Goal: Task Accomplishment & Management: Use online tool/utility

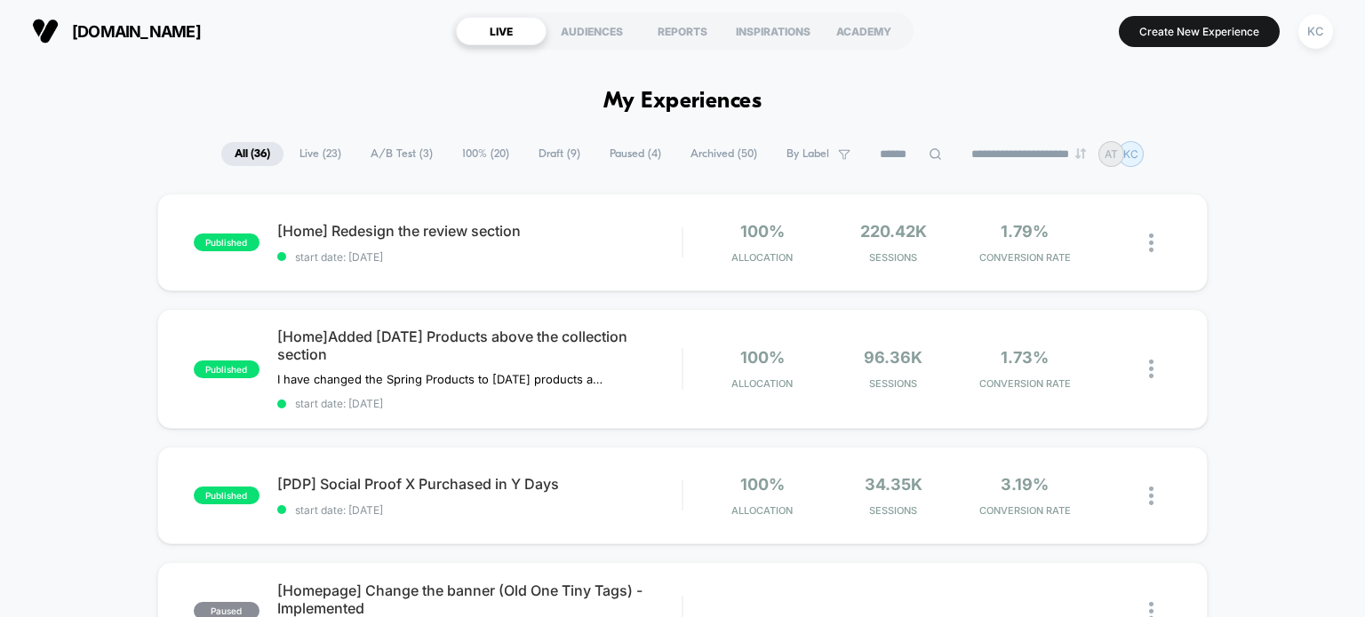
click at [405, 153] on span "A/B Test ( 3 )" at bounding box center [401, 154] width 89 height 24
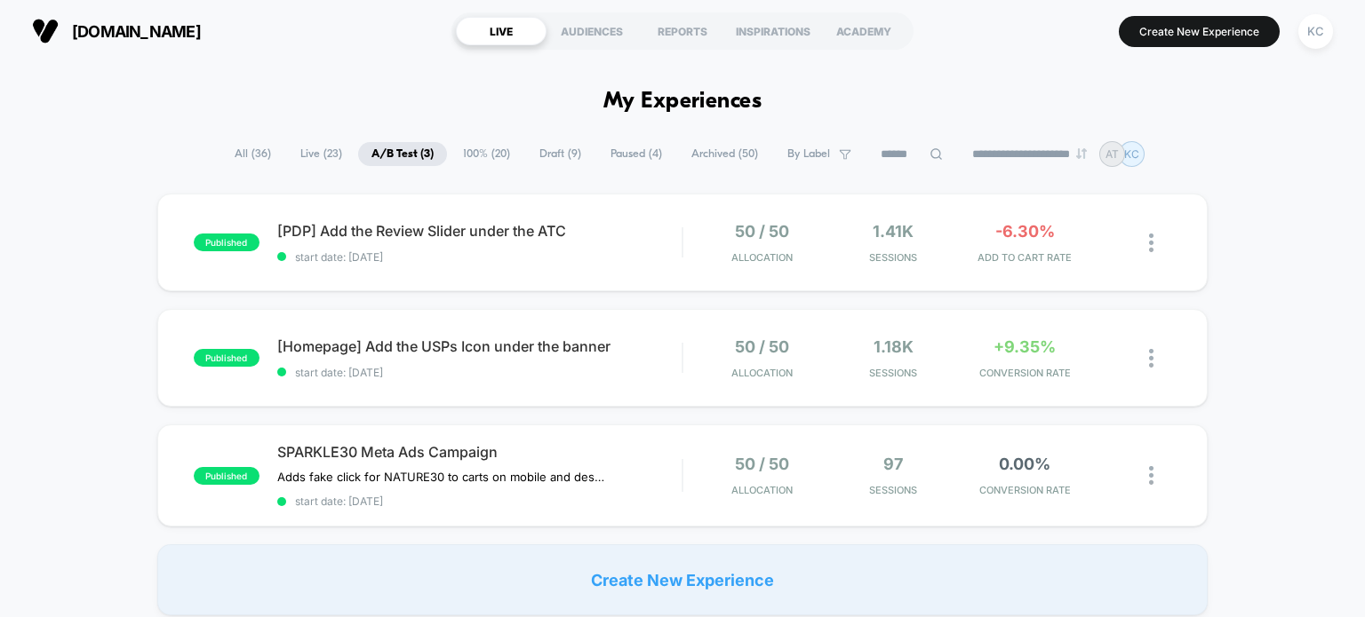
click at [462, 150] on span "100% ( 20 )" at bounding box center [487, 154] width 74 height 24
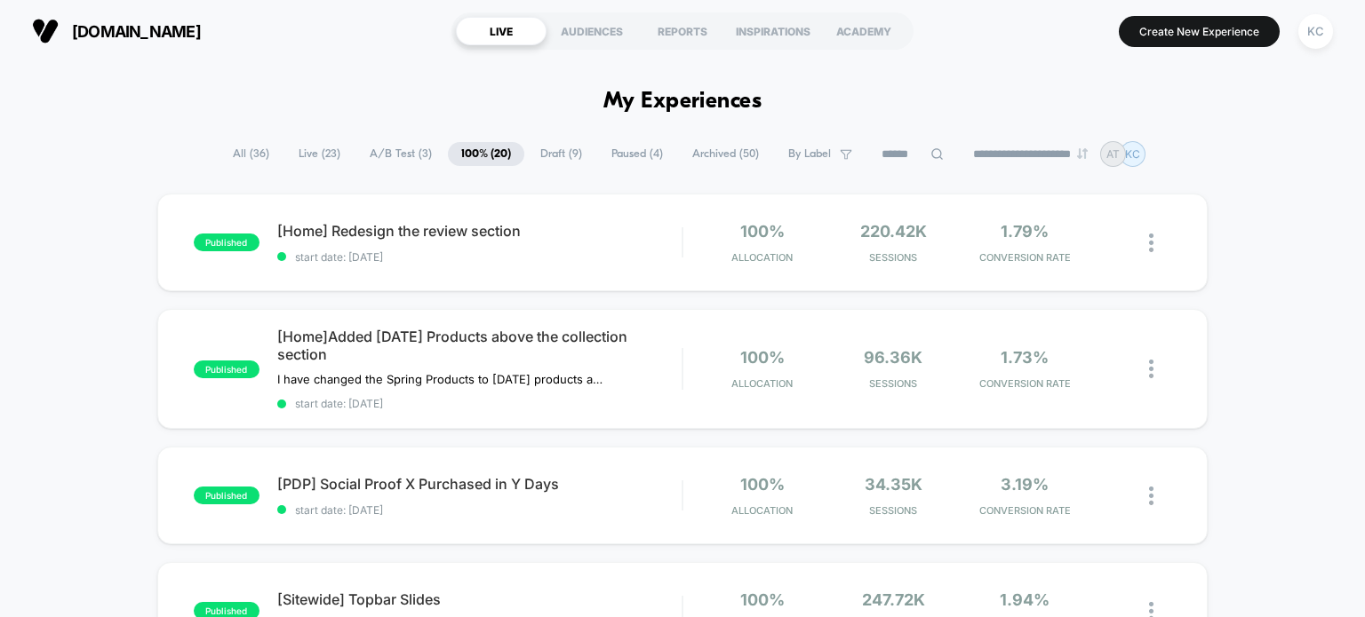
click at [887, 155] on input at bounding box center [912, 154] width 89 height 21
click at [936, 155] on input "*" at bounding box center [913, 154] width 178 height 21
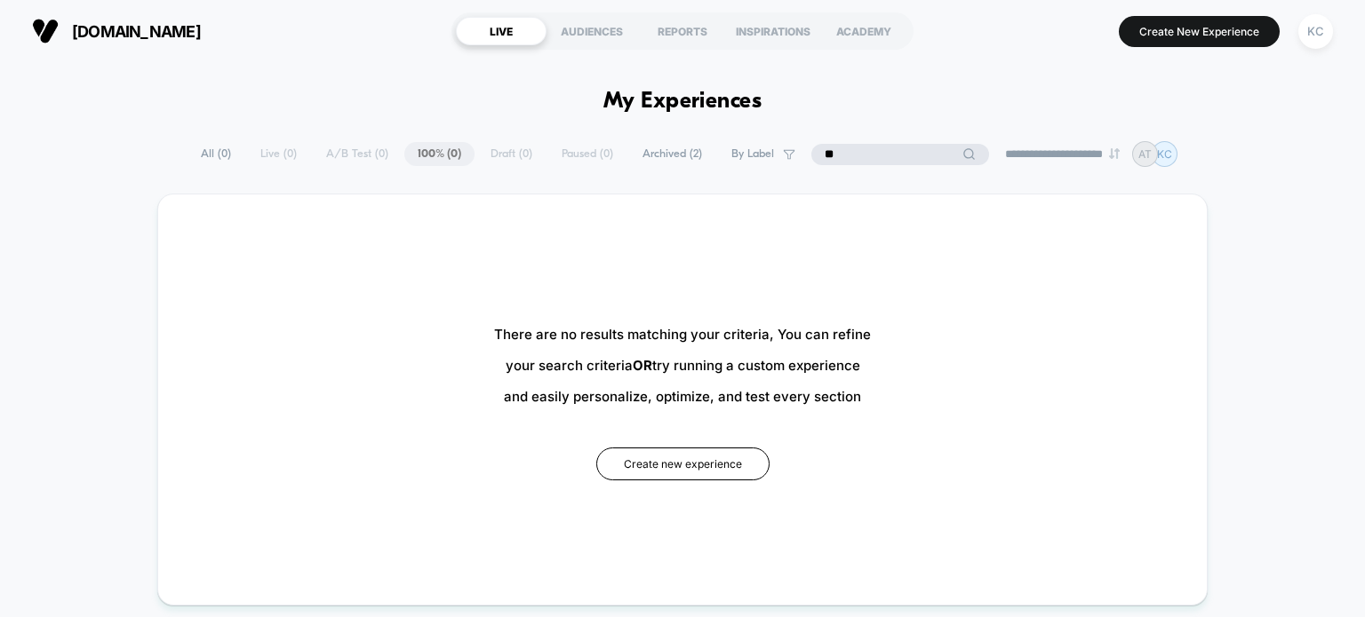
type input "*"
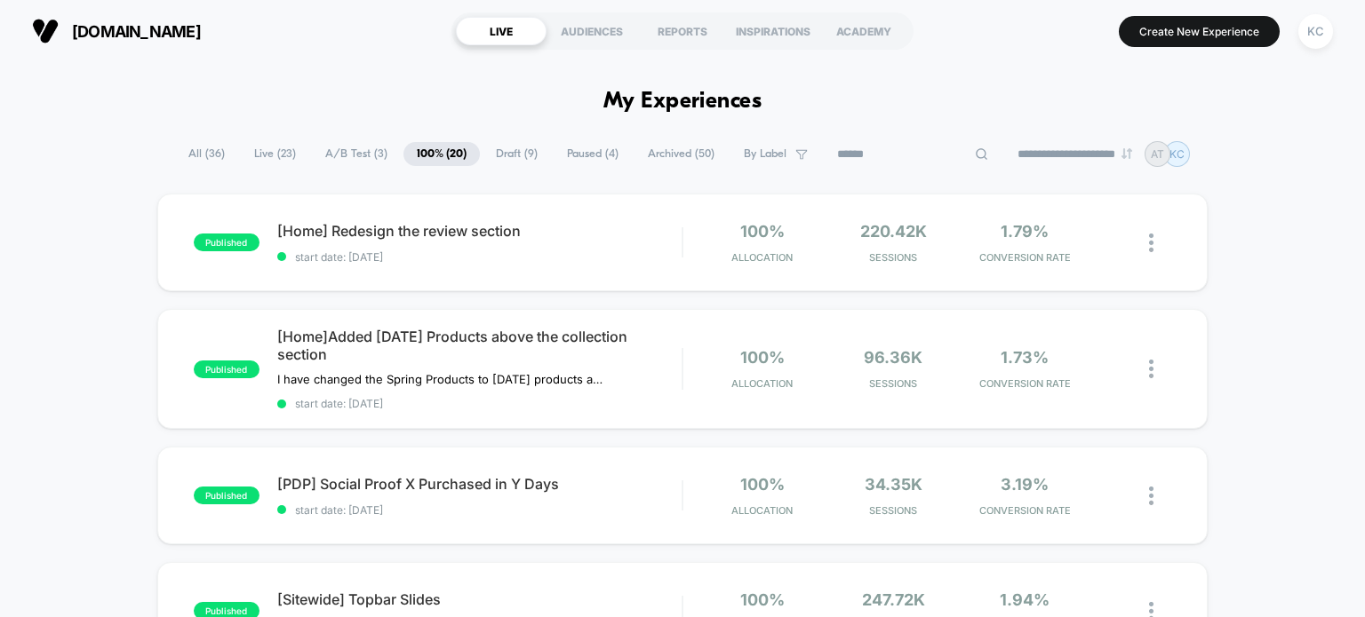
click at [879, 157] on input at bounding box center [913, 154] width 178 height 21
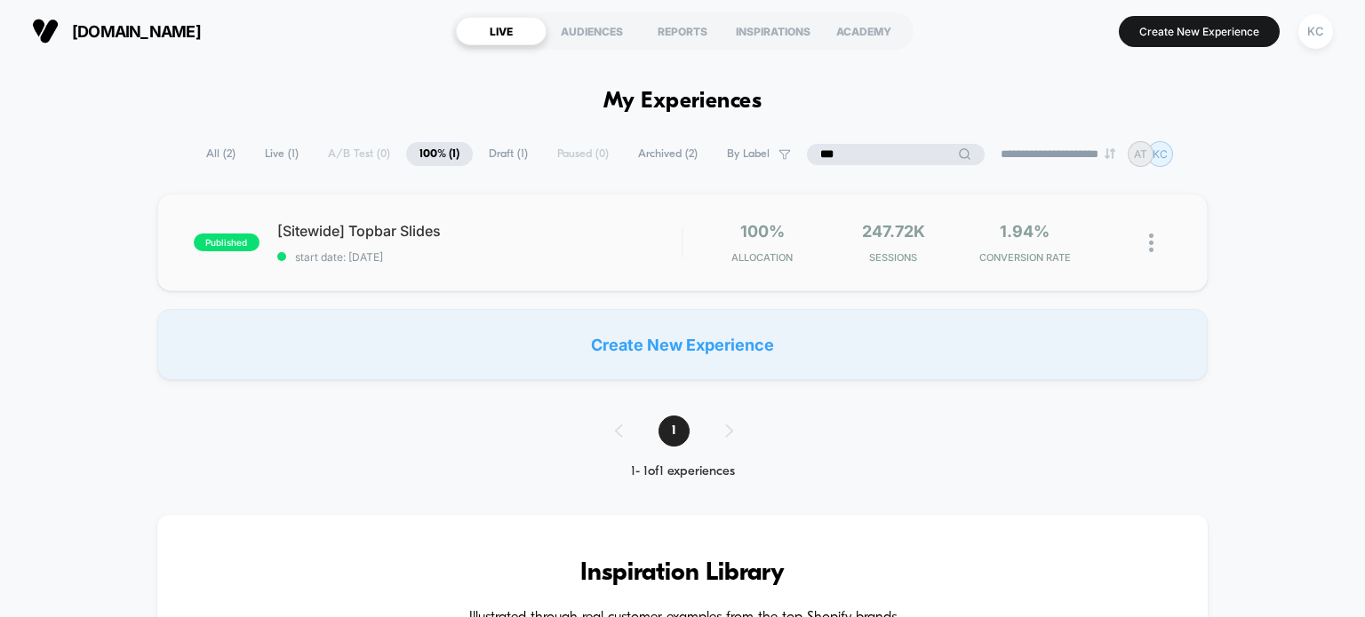
type input "***"
click at [605, 259] on span "start date: [DATE]" at bounding box center [479, 257] width 405 height 13
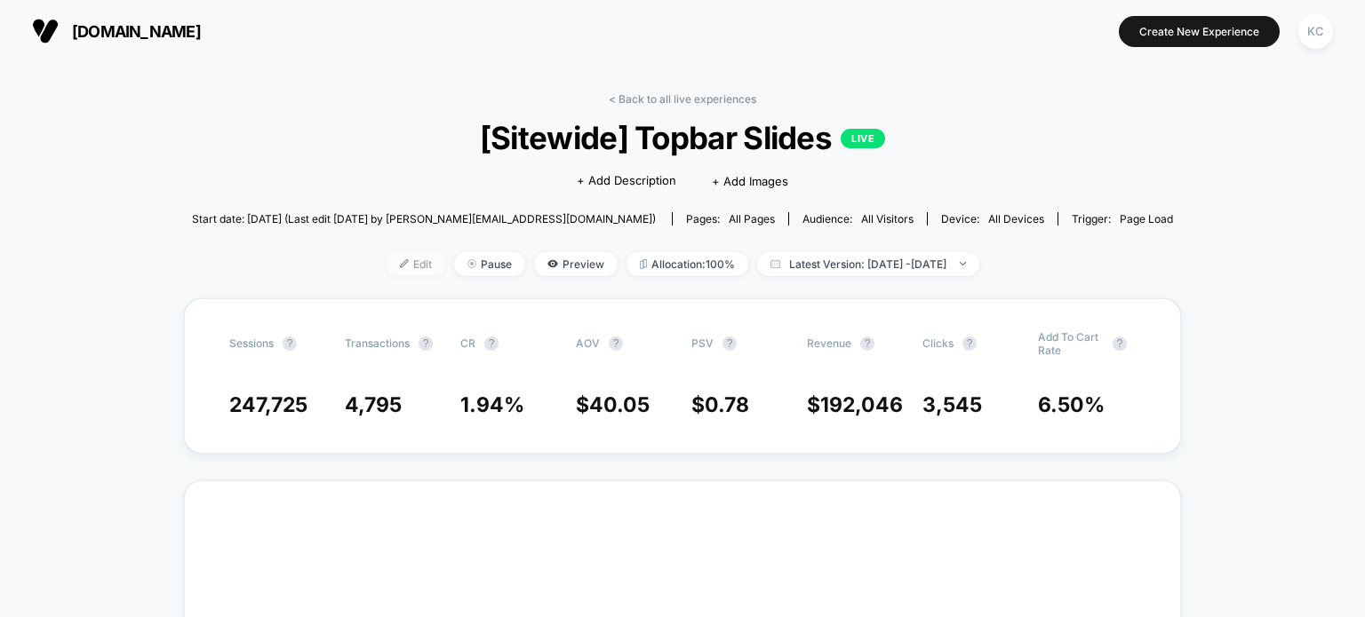
click at [389, 266] on span "Edit" at bounding box center [415, 264] width 59 height 24
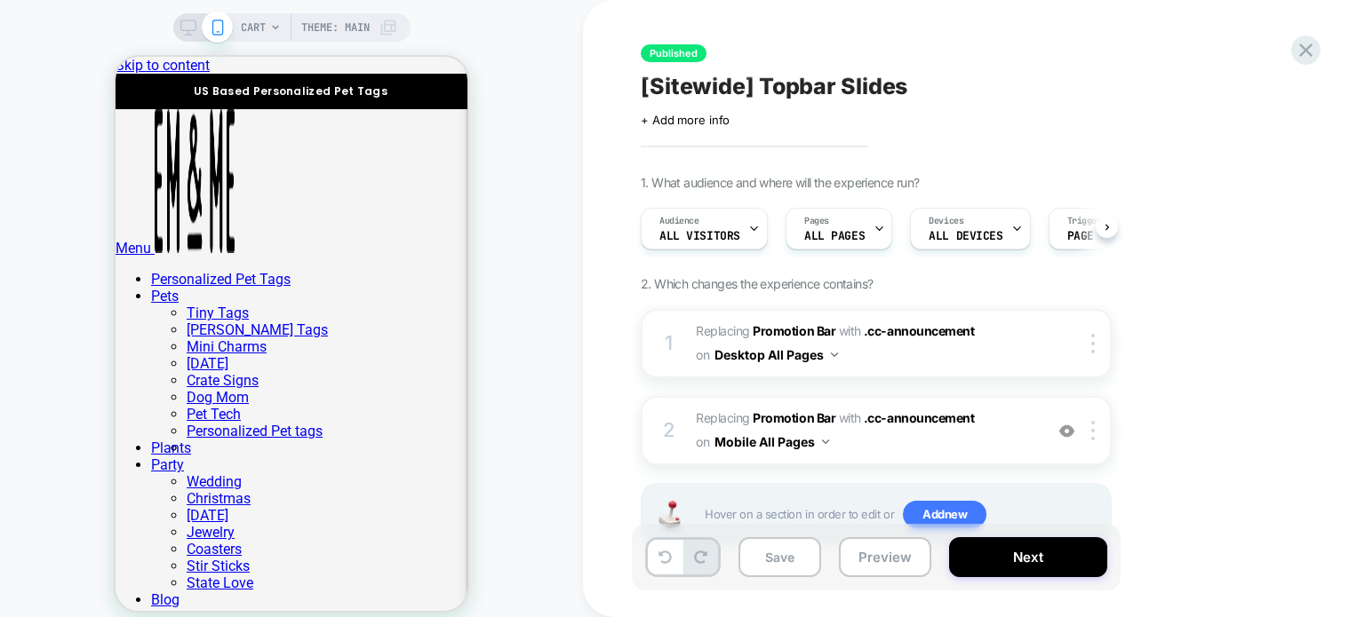
click at [1325, 46] on div "Published [Sitewide] Topbar Slides Click to edit experience details + Add more …" at bounding box center [974, 308] width 782 height 617
click at [1316, 48] on icon at bounding box center [1306, 50] width 24 height 24
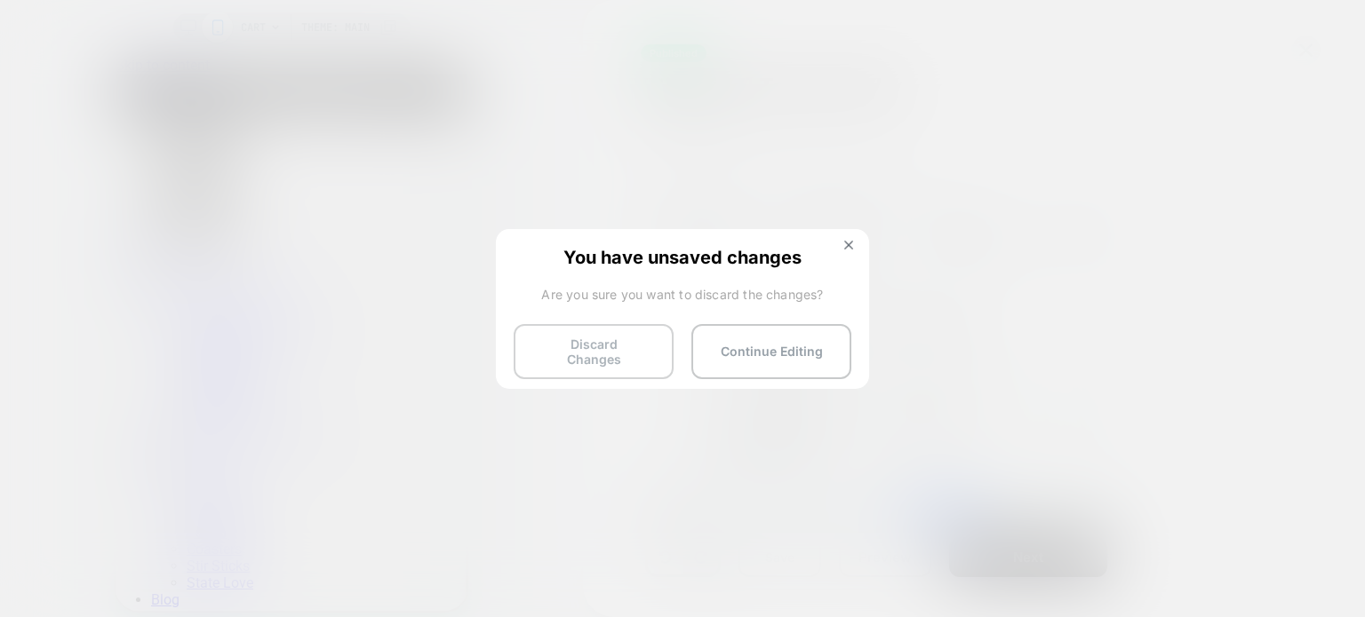
click at [586, 350] on button "Discard Changes" at bounding box center [594, 351] width 160 height 55
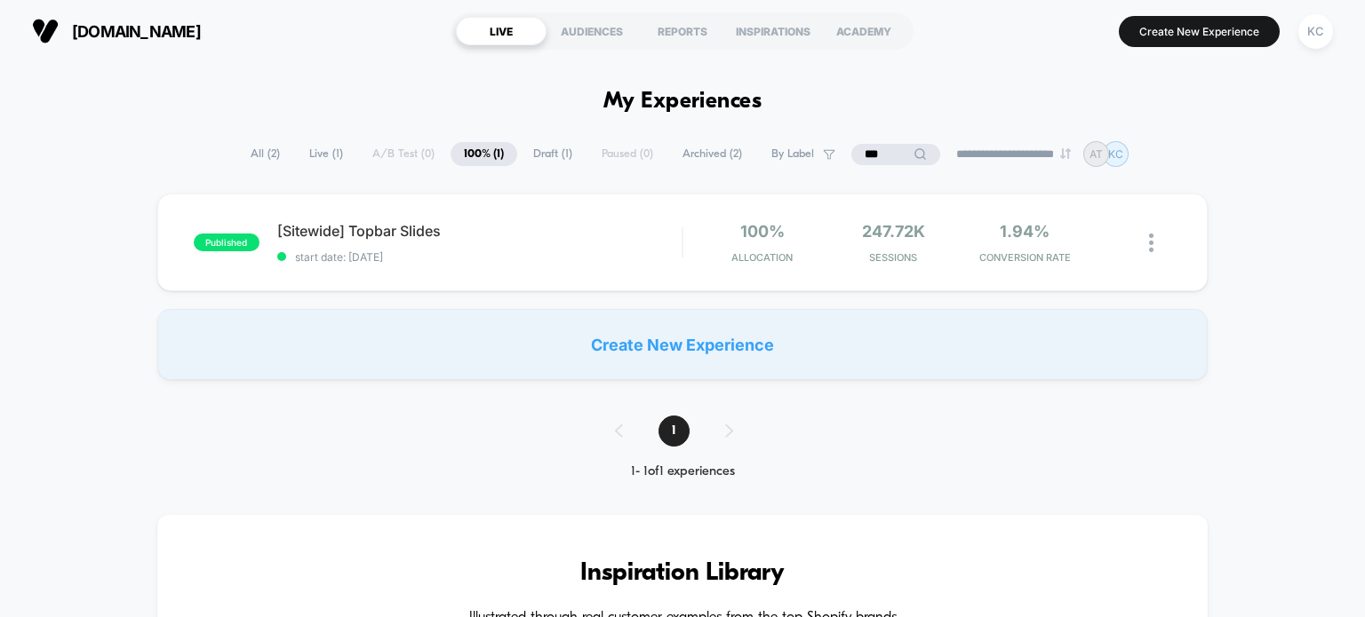
click at [864, 152] on input "***" at bounding box center [895, 154] width 89 height 21
drag, startPoint x: 874, startPoint y: 152, endPoint x: 753, endPoint y: 152, distance: 120.8
click at [755, 150] on div "**********" at bounding box center [683, 154] width 980 height 26
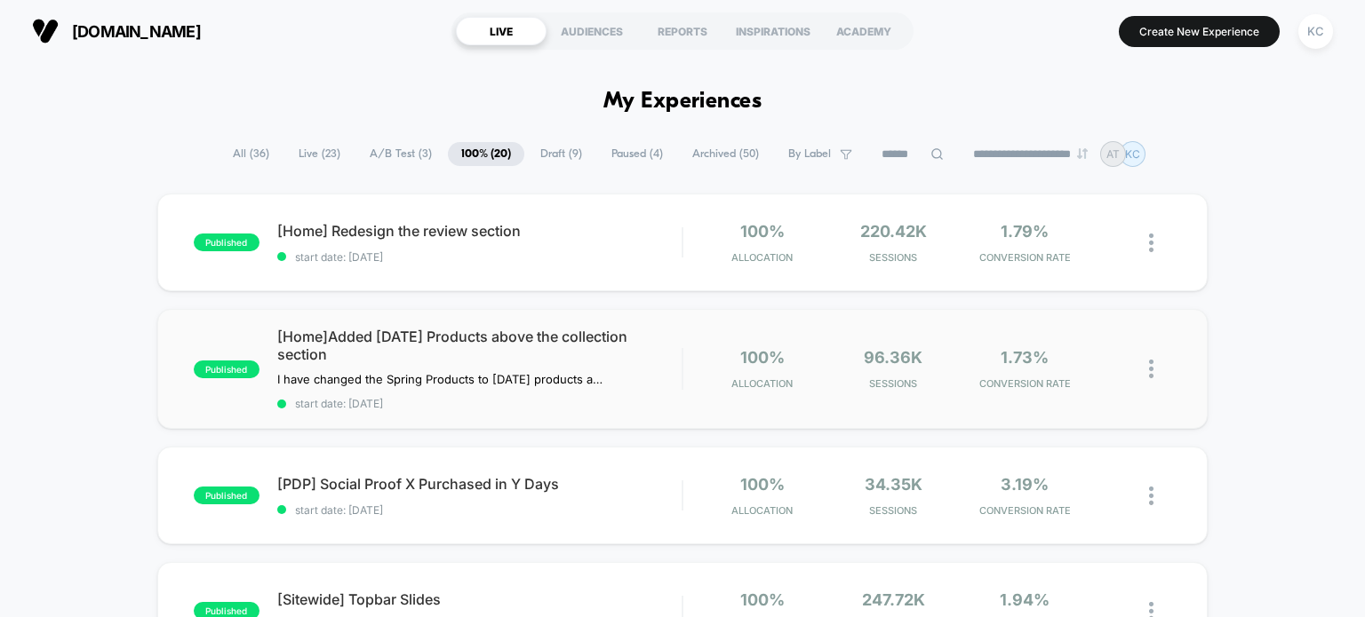
click at [596, 409] on div "published [Home]Added [DATE] Products above the collection section I have chang…" at bounding box center [682, 369] width 1051 height 120
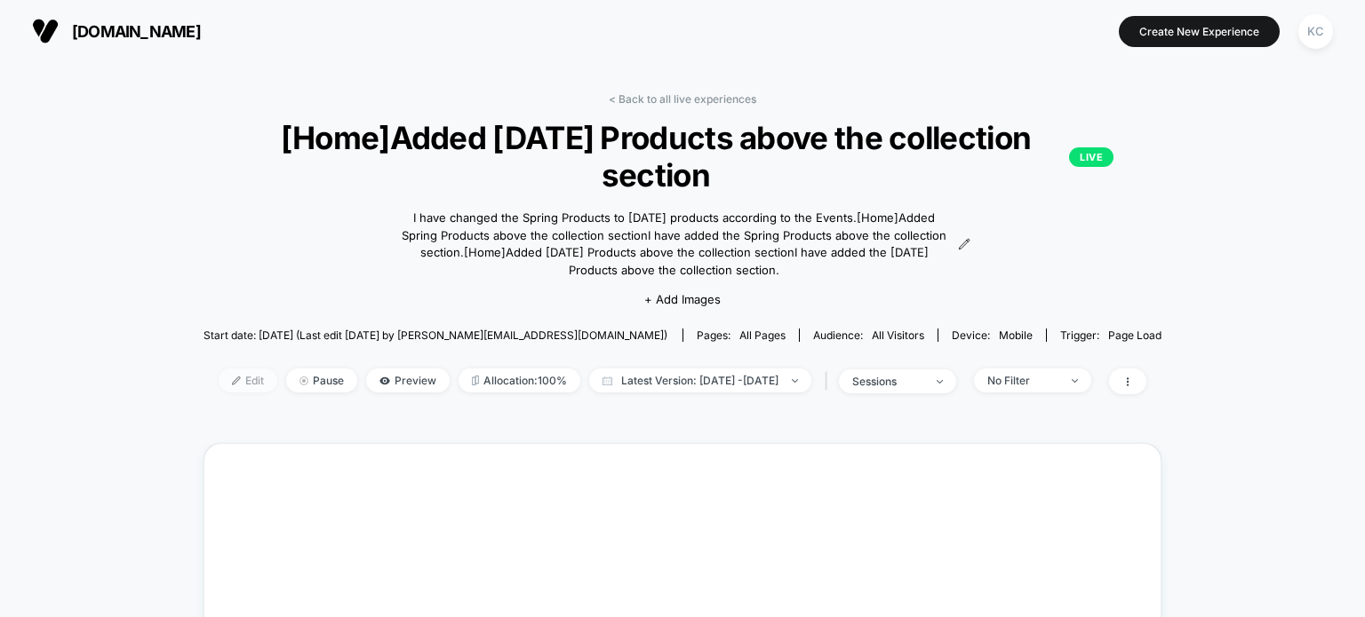
click at [219, 378] on span "Edit" at bounding box center [248, 381] width 59 height 24
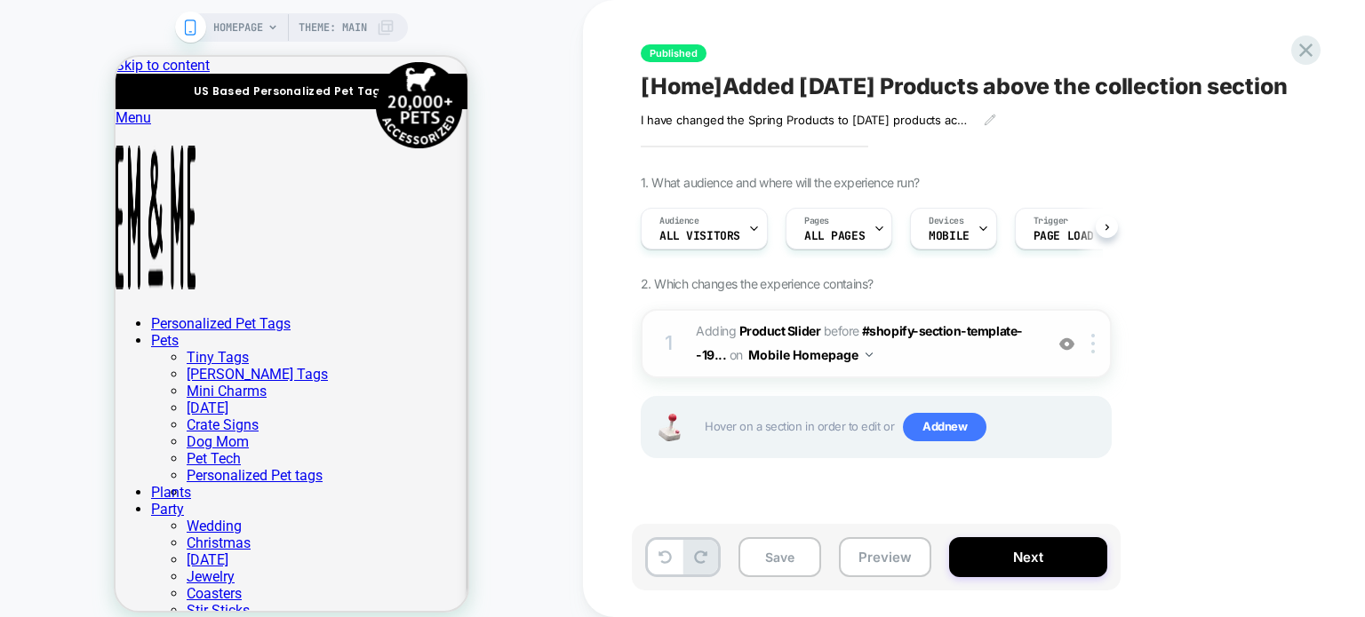
click at [946, 368] on span "#_loomi_addon_1727272720864_dup1730554529_dup1735562779 Adding Product Slider B…" at bounding box center [865, 344] width 339 height 48
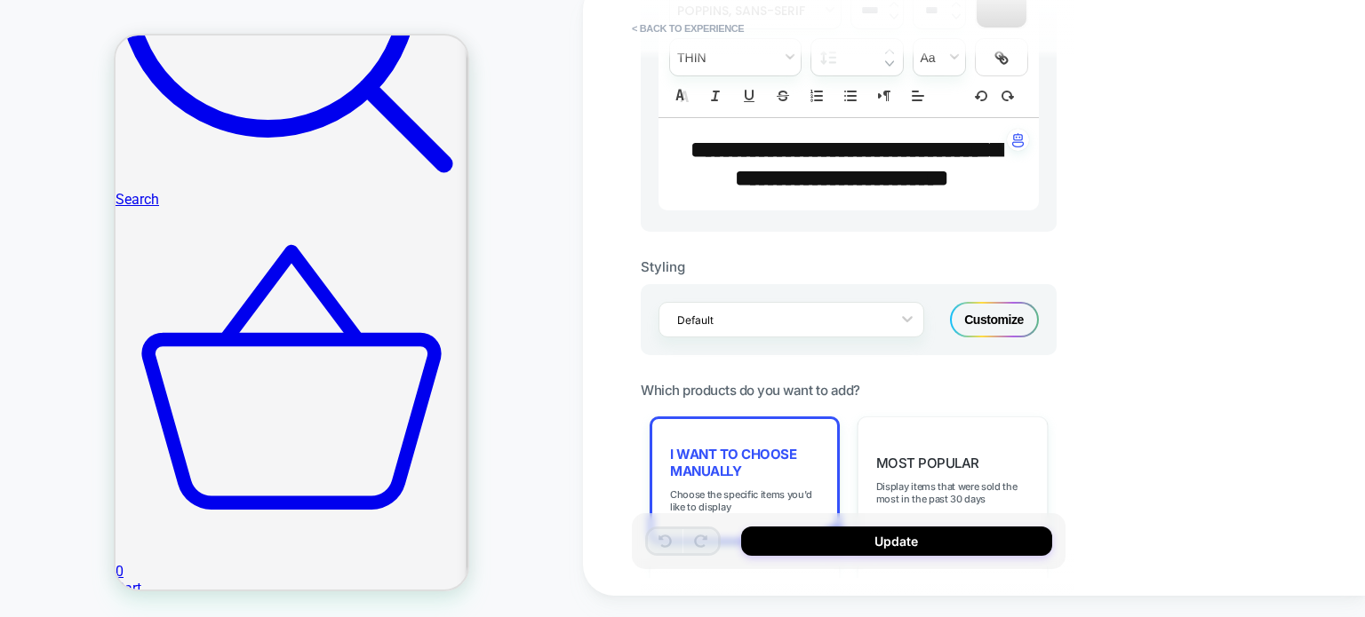
scroll to position [711, 0]
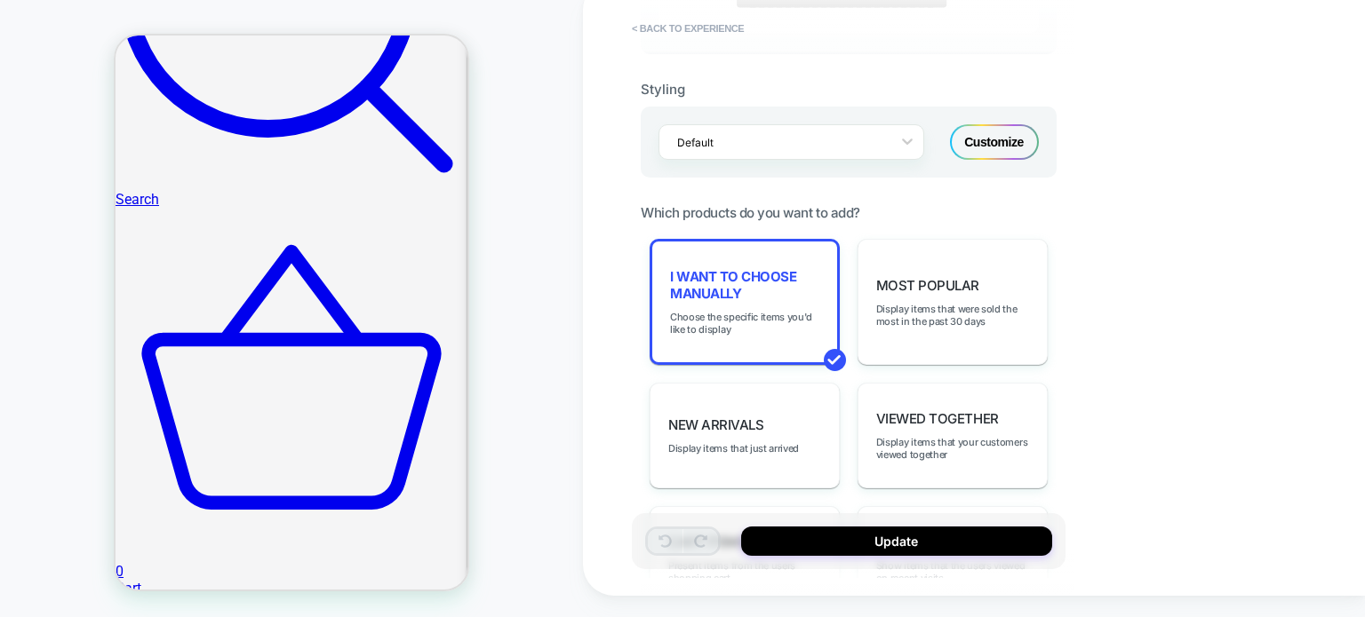
click at [993, 160] on div "Customize" at bounding box center [994, 142] width 89 height 36
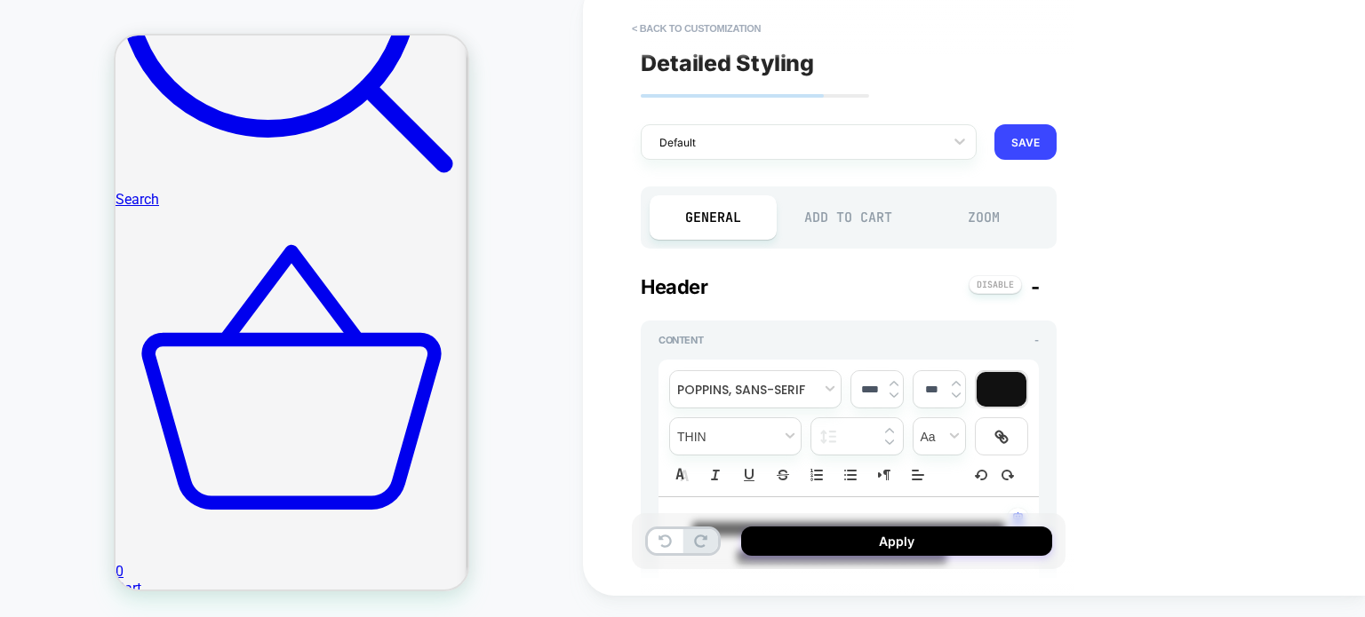
click at [853, 202] on div "Add to Cart" at bounding box center [848, 217] width 127 height 44
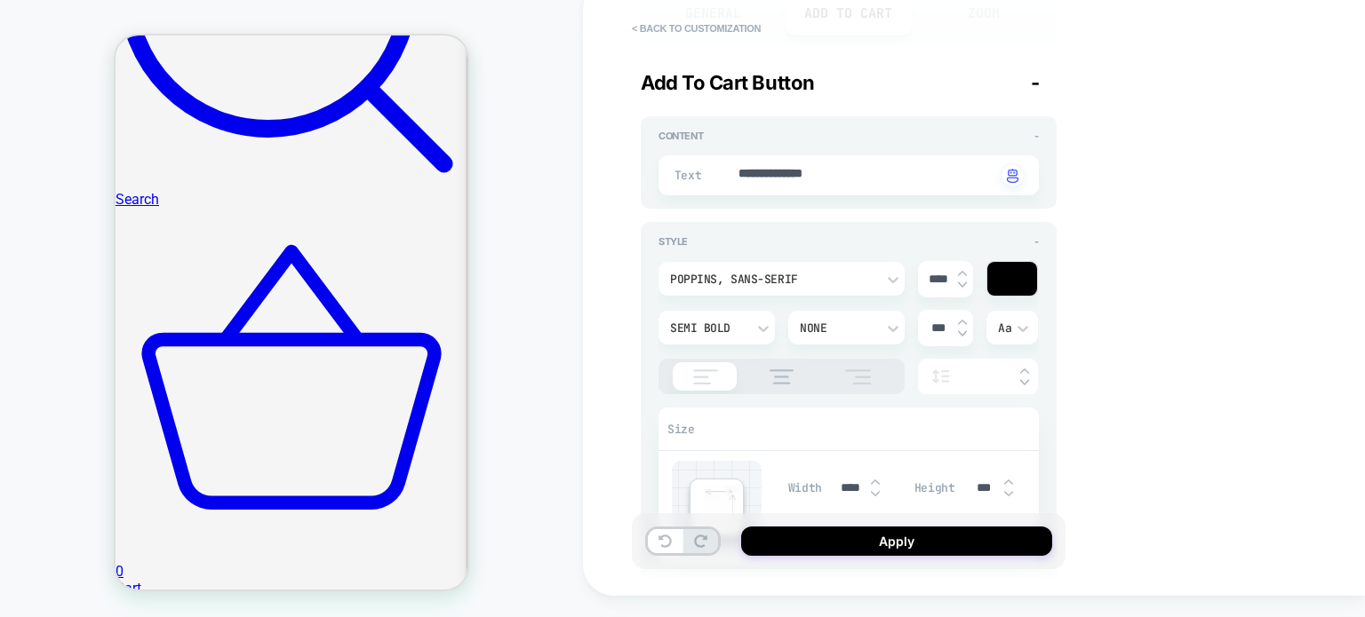
type textarea "*"
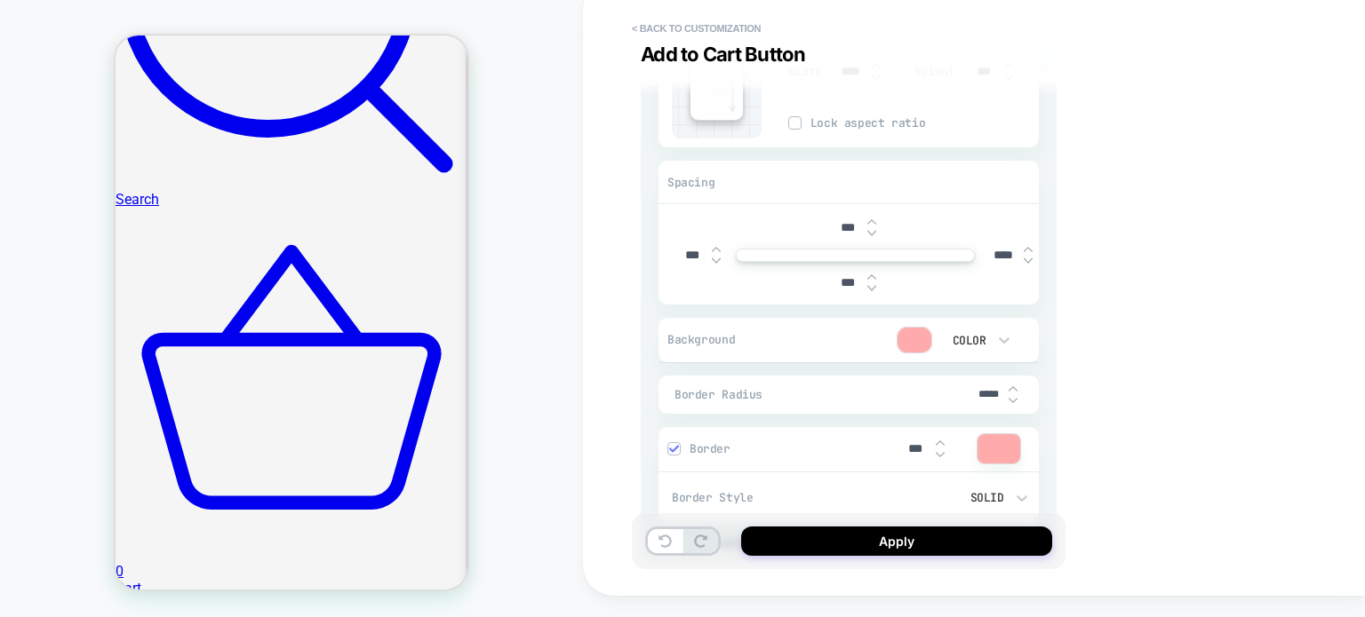
scroll to position [622, 0]
click at [916, 345] on div at bounding box center [914, 339] width 34 height 25
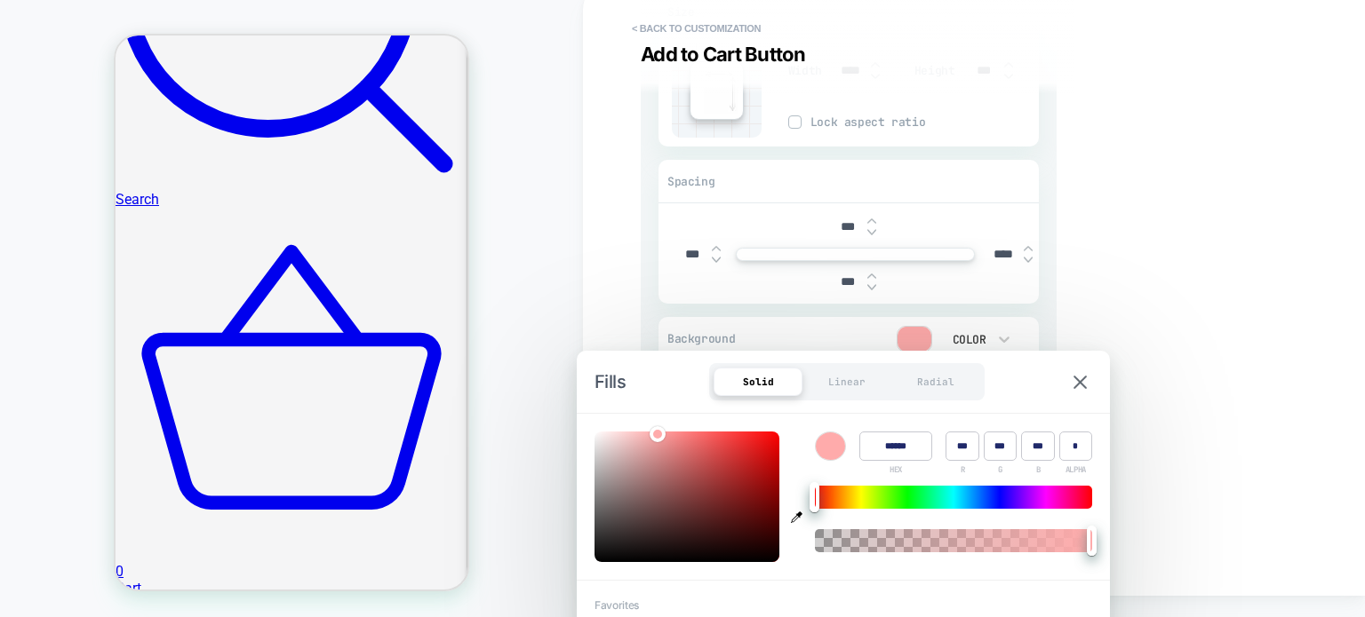
click at [900, 450] on input "******" at bounding box center [895, 446] width 73 height 29
